Goal: Task Accomplishment & Management: Use online tool/utility

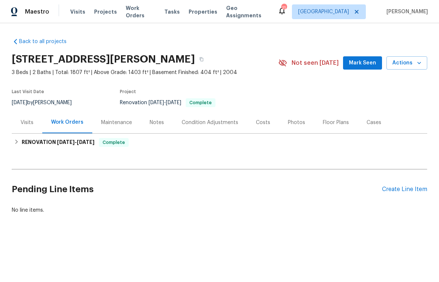
click at [26, 124] on div "Visits" at bounding box center [27, 122] width 13 height 7
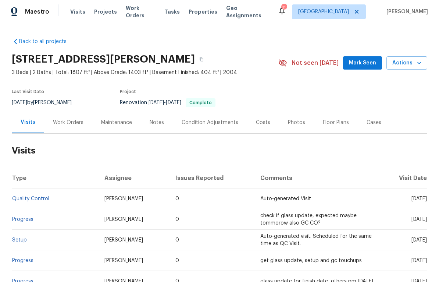
click at [368, 67] on button "Mark Seen" at bounding box center [362, 63] width 39 height 14
click at [401, 66] on span "Actions" at bounding box center [406, 62] width 29 height 9
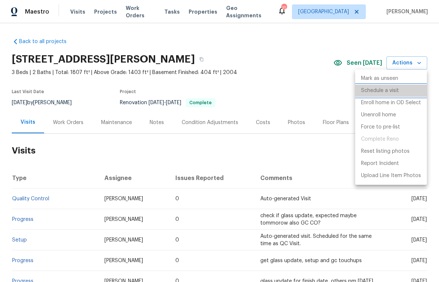
click at [404, 90] on li "Schedule a visit" at bounding box center [391, 91] width 72 height 12
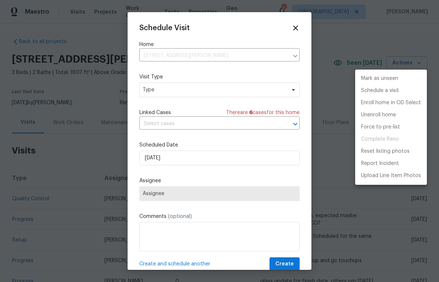
click at [154, 90] on div at bounding box center [219, 141] width 439 height 282
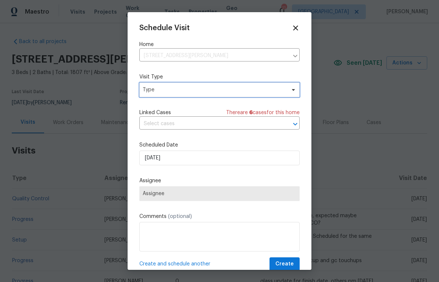
click at [157, 90] on span "Type" at bounding box center [214, 89] width 143 height 7
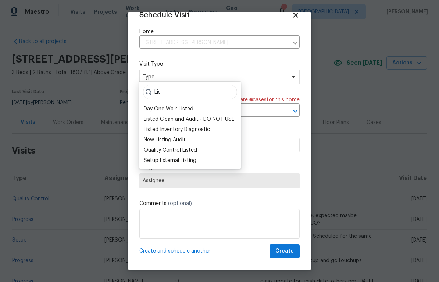
scroll to position [14, 0]
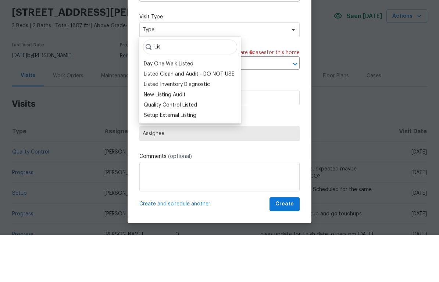
type input "Lis"
click at [157, 138] on div "New Listing Audit" at bounding box center [165, 141] width 42 height 7
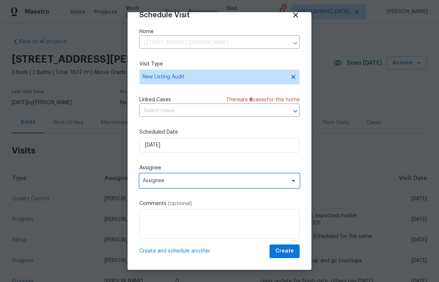
click at [154, 181] on span "Assignee" at bounding box center [215, 181] width 144 height 6
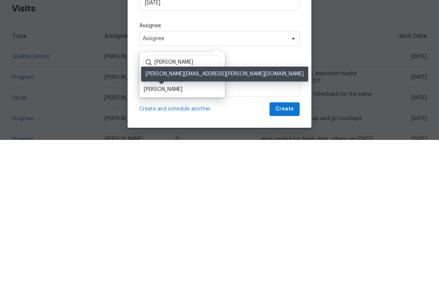
type input "[PERSON_NAME]"
click at [160, 228] on div "[PERSON_NAME]" at bounding box center [163, 231] width 39 height 7
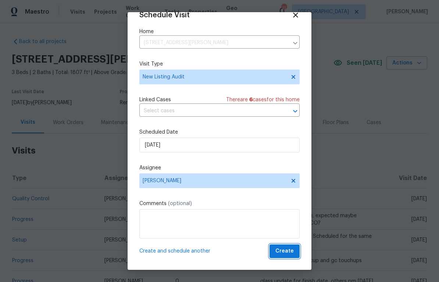
click at [283, 250] on span "Create" at bounding box center [284, 250] width 18 height 9
